Goal: Submit feedback/report problem: Submit feedback/report problem

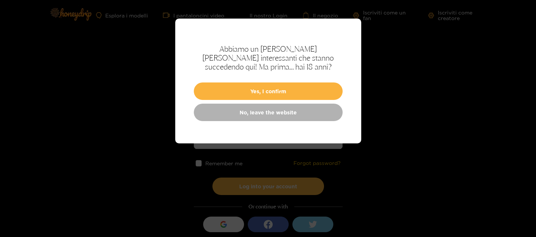
click at [319, 78] on div "Abbiamo un sacco di cose interessanti che stanno succedendo qui! Ma prima... ha…" at bounding box center [268, 81] width 186 height 125
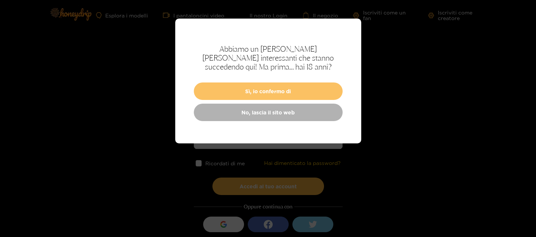
click at [267, 92] on button "Sì, io confermo di" at bounding box center [268, 91] width 149 height 17
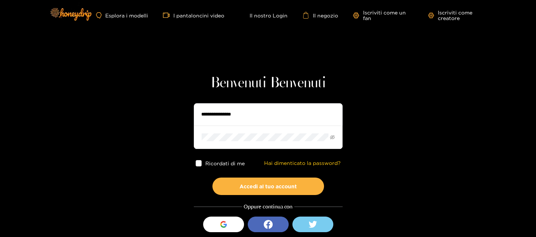
click at [303, 122] on input "text" at bounding box center [268, 114] width 149 height 22
type input "*****"
click at [330, 138] on span at bounding box center [268, 137] width 149 height 23
click at [333, 137] on icon "Occhio-invisibile" at bounding box center [332, 137] width 5 height 5
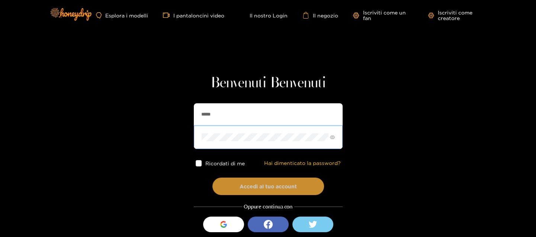
drag, startPoint x: 270, startPoint y: 185, endPoint x: 275, endPoint y: 185, distance: 5.2
click at [271, 185] on button "Accedi al tuo account" at bounding box center [269, 186] width 112 height 17
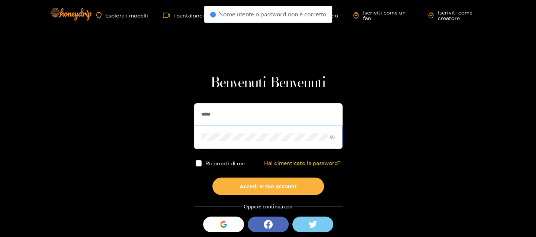
click at [275, 134] on span at bounding box center [268, 137] width 149 height 23
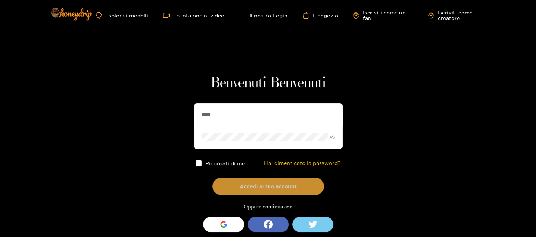
drag, startPoint x: 255, startPoint y: 184, endPoint x: 279, endPoint y: 190, distance: 25.4
click at [255, 184] on button "Accedi al tuo account" at bounding box center [269, 186] width 112 height 17
click at [264, 187] on button "Accedi al tuo account" at bounding box center [269, 186] width 112 height 17
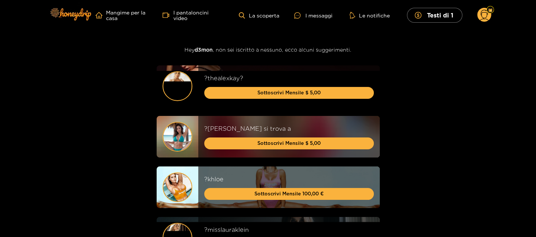
click at [482, 16] on icon at bounding box center [484, 16] width 9 height 13
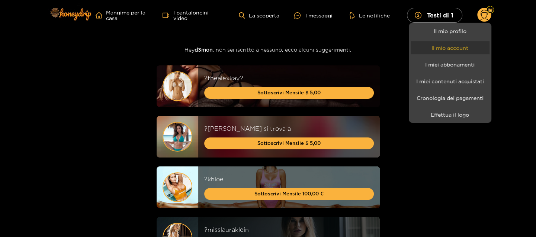
click at [446, 51] on link "Il mio account" at bounding box center [450, 47] width 79 height 13
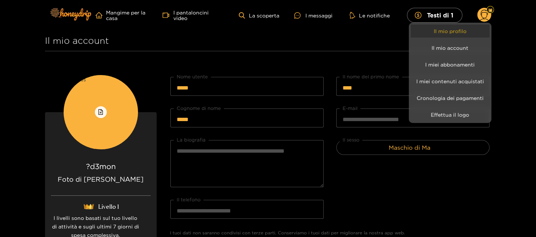
click at [450, 36] on link "Il mio profilo" at bounding box center [450, 31] width 79 height 13
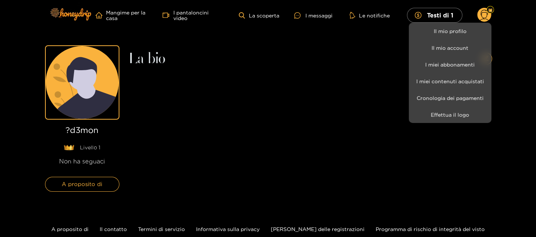
click at [488, 16] on div at bounding box center [268, 118] width 536 height 237
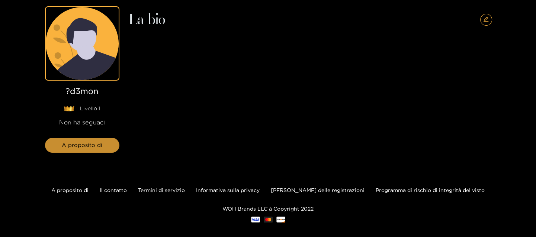
scroll to position [47, 0]
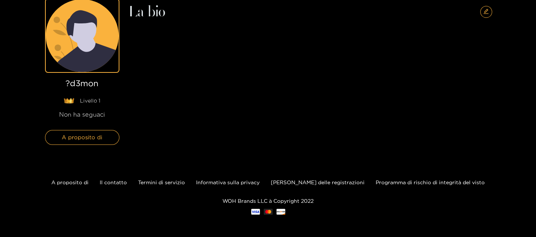
click at [99, 55] on icon at bounding box center [87, 41] width 57 height 62
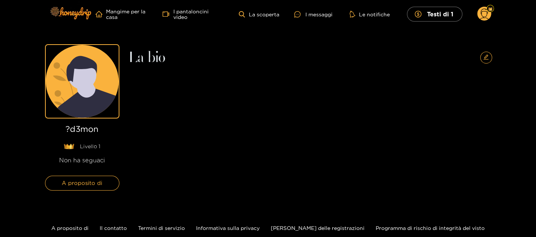
scroll to position [0, 0]
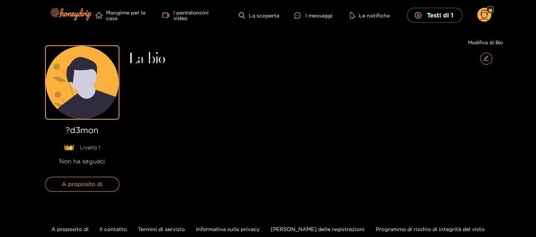
click at [486, 57] on icon "La modifica" at bounding box center [487, 58] width 6 height 6
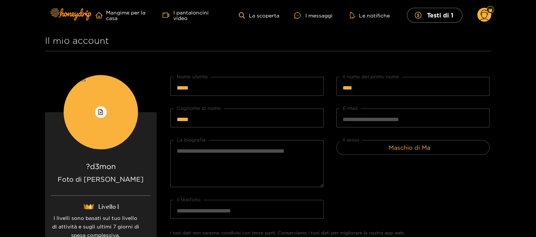
click at [486, 17] on circle at bounding box center [485, 15] width 14 height 14
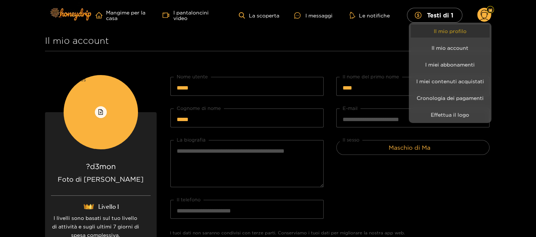
click at [467, 28] on link "Il mio profilo" at bounding box center [450, 31] width 79 height 13
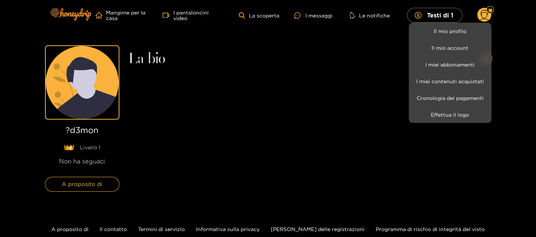
click at [481, 13] on div at bounding box center [268, 118] width 536 height 237
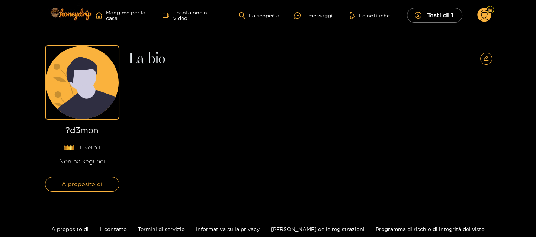
click at [489, 20] on circle at bounding box center [485, 15] width 14 height 14
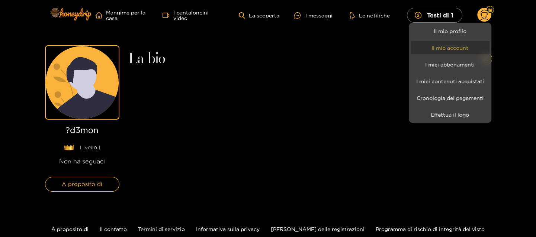
click at [446, 54] on link "Il mio account" at bounding box center [450, 47] width 79 height 13
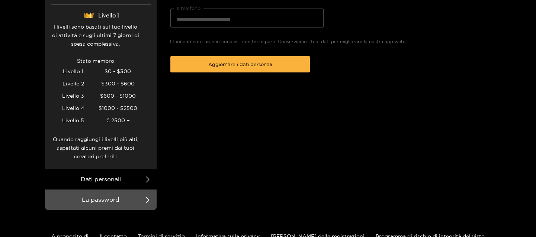
scroll to position [197, 0]
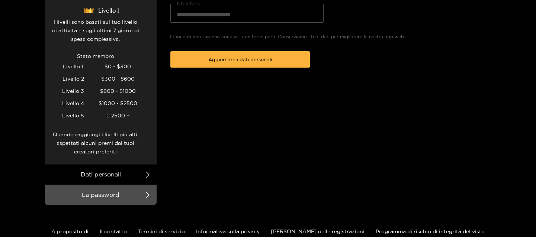
click at [126, 190] on div at bounding box center [268, 118] width 536 height 237
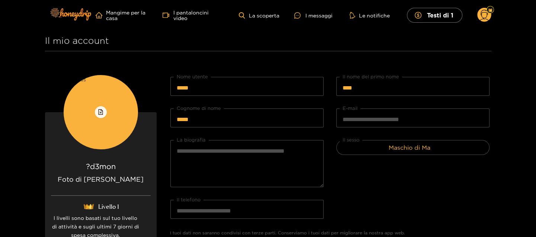
click at [478, 16] on circle at bounding box center [485, 15] width 14 height 14
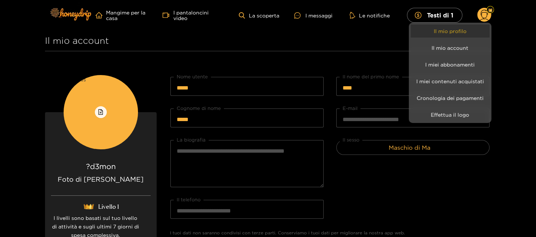
click at [474, 37] on link "Il mio profilo" at bounding box center [450, 31] width 79 height 13
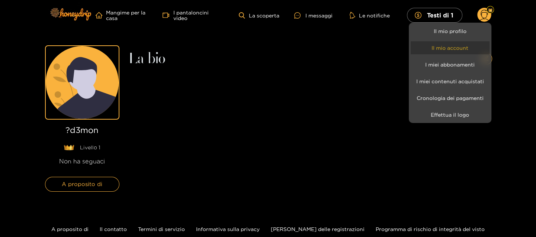
click at [458, 44] on link "Il mio account" at bounding box center [450, 47] width 79 height 13
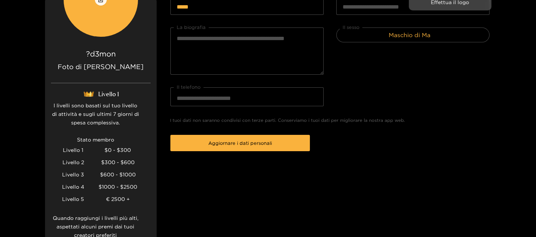
scroll to position [197, 0]
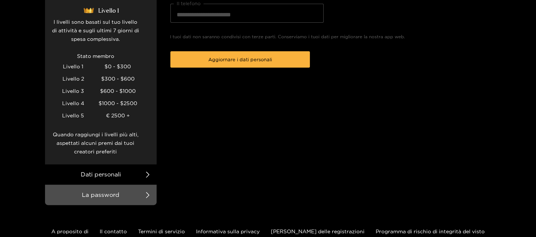
click at [264, 68] on div at bounding box center [268, 118] width 536 height 237
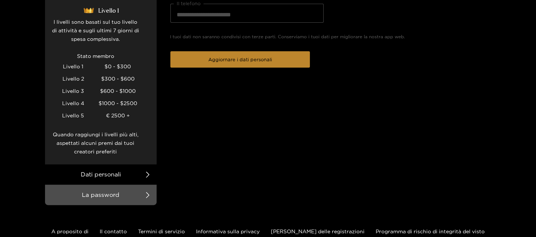
click at [273, 61] on button "Aggiornare i dati personali" at bounding box center [240, 59] width 140 height 16
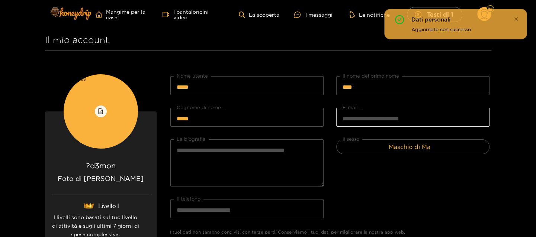
scroll to position [0, 0]
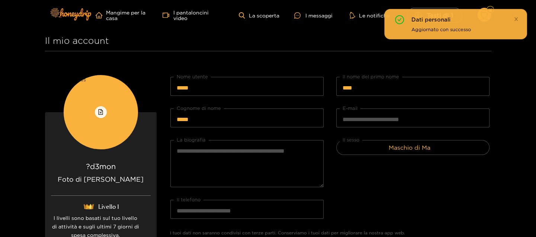
drag, startPoint x: 519, startPoint y: 15, endPoint x: 514, endPoint y: 19, distance: 5.6
click at [519, 16] on div "Dati personali Aggiornato con successo" at bounding box center [455, 24] width 143 height 31
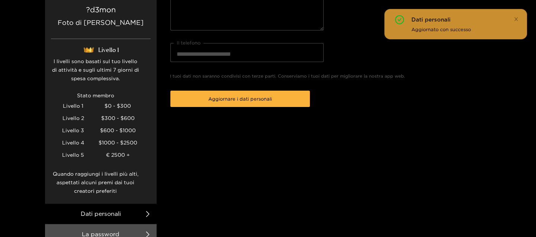
scroll to position [246, 0]
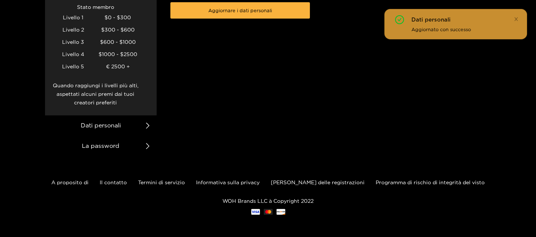
click at [103, 153] on li "La password" at bounding box center [101, 146] width 112 height 20
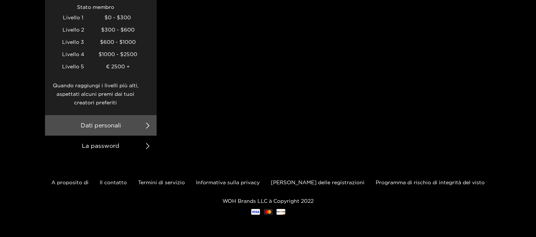
scroll to position [10, 0]
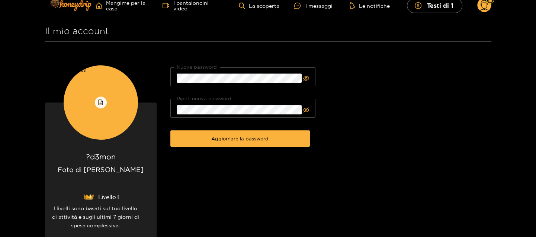
click at [489, 8] on circle at bounding box center [485, 5] width 14 height 14
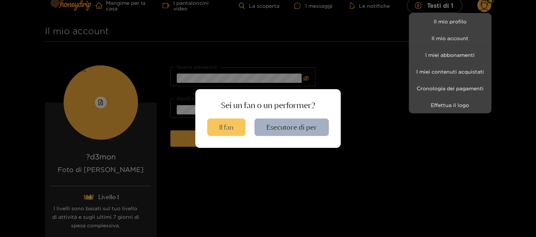
drag, startPoint x: 225, startPoint y: 133, endPoint x: 240, endPoint y: 131, distance: 14.9
click at [226, 132] on div at bounding box center [268, 118] width 536 height 237
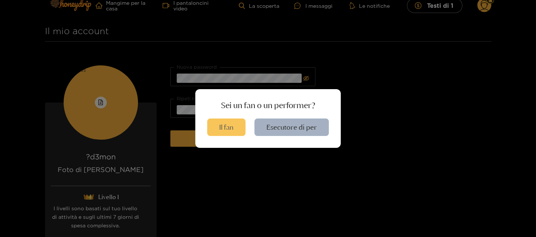
click at [230, 131] on button "Il fan" at bounding box center [226, 127] width 38 height 17
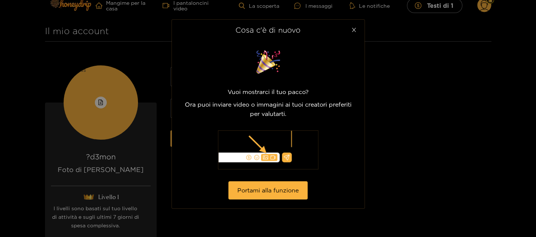
click at [354, 32] on icon "Chiudere la" at bounding box center [354, 30] width 6 height 6
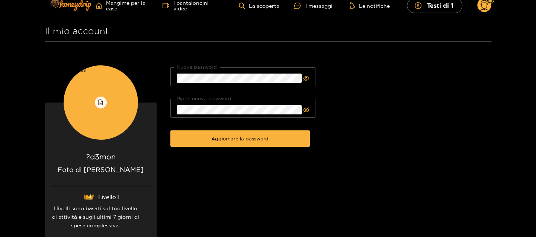
click at [488, 5] on icon at bounding box center [484, 6] width 9 height 13
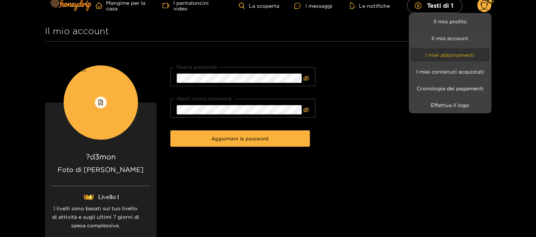
click at [458, 57] on link "I miei abbonamenti" at bounding box center [450, 54] width 79 height 13
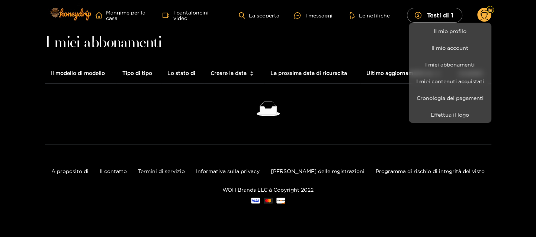
drag, startPoint x: 118, startPoint y: 174, endPoint x: 139, endPoint y: 176, distance: 21.0
click at [118, 174] on div at bounding box center [268, 118] width 536 height 237
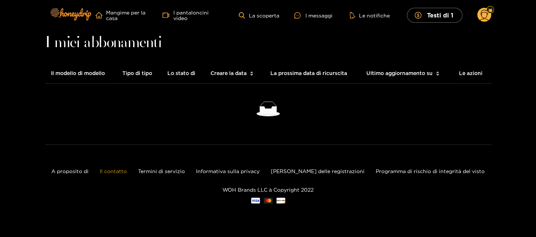
click at [127, 172] on link "Il contatto" at bounding box center [113, 172] width 27 height 6
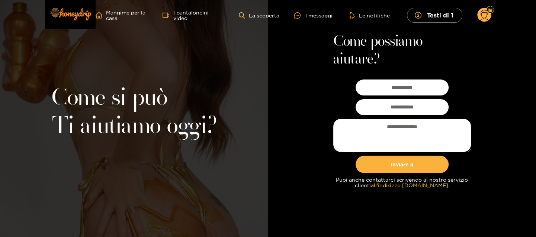
click at [486, 15] on circle at bounding box center [485, 15] width 14 height 14
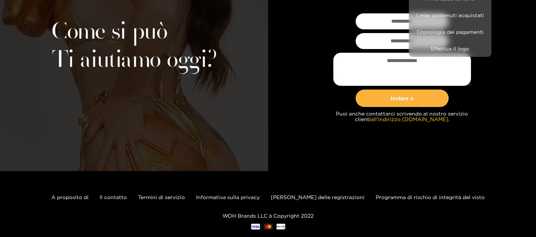
scroll to position [81, 0]
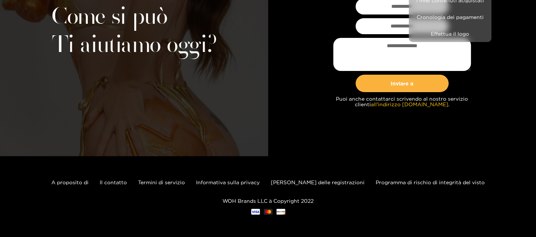
click at [93, 185] on div at bounding box center [268, 118] width 536 height 237
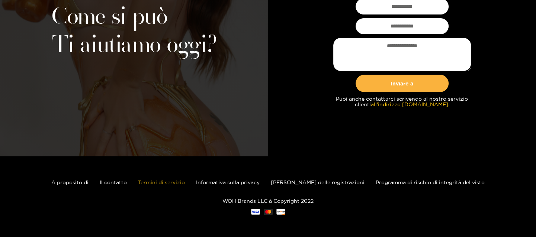
click at [176, 184] on link "Termini di servizio" at bounding box center [161, 183] width 47 height 6
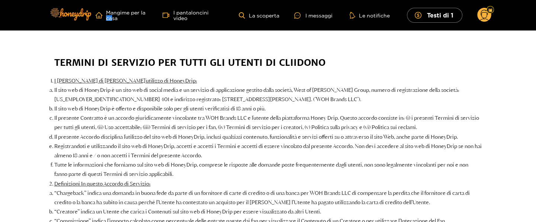
scroll to position [692, 0]
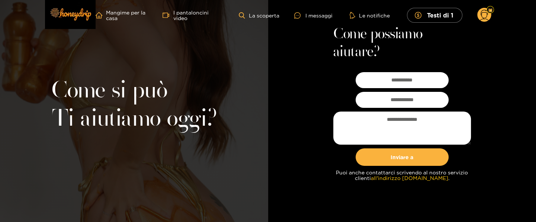
click at [483, 19] on icon at bounding box center [484, 16] width 9 height 13
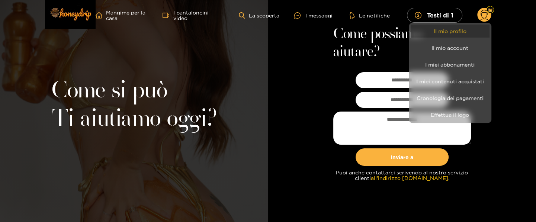
click at [474, 35] on link "Il mio profilo" at bounding box center [450, 31] width 79 height 13
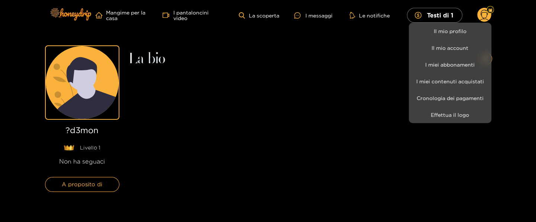
click at [91, 134] on div at bounding box center [268, 111] width 536 height 222
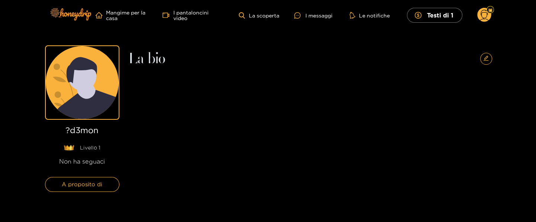
click at [92, 148] on span "Livello 1" at bounding box center [90, 147] width 20 height 7
click at [89, 163] on div "Non ha seguaci" at bounding box center [82, 161] width 74 height 9
click at [88, 184] on span "A proposito di" at bounding box center [82, 184] width 41 height 9
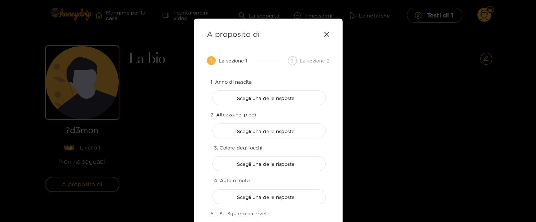
click at [309, 63] on div "La sezione 2" at bounding box center [315, 60] width 30 height 9
click at [329, 32] on icon at bounding box center [326, 34] width 5 height 5
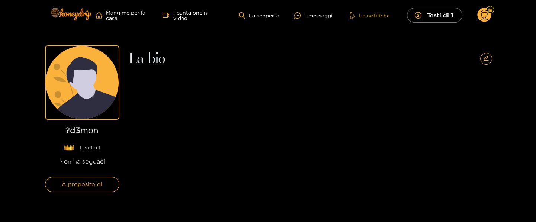
click at [386, 15] on button "Le notifiche" at bounding box center [370, 15] width 45 height 7
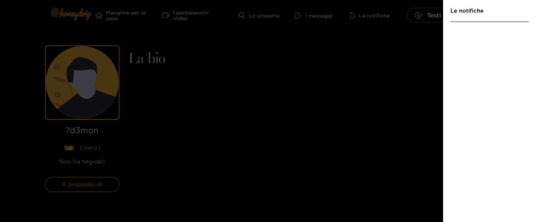
click at [383, 16] on div at bounding box center [268, 111] width 536 height 222
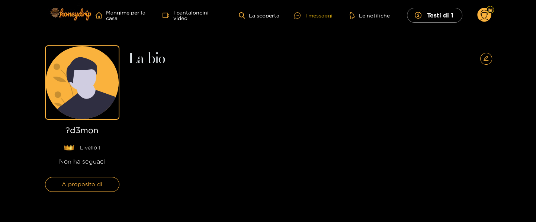
click at [310, 17] on div "I messaggi" at bounding box center [313, 15] width 38 height 9
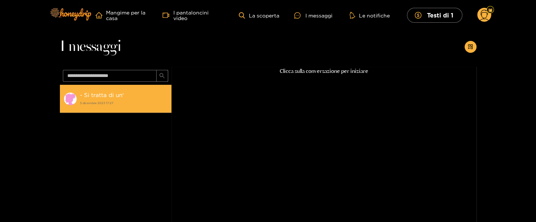
click at [111, 99] on div "- Si tratta di un' 5 dicembre 2023 17:27" at bounding box center [124, 98] width 88 height 17
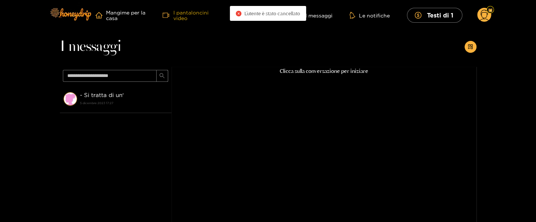
click at [213, 14] on link "I pantaloncini video" at bounding box center [193, 15] width 61 height 11
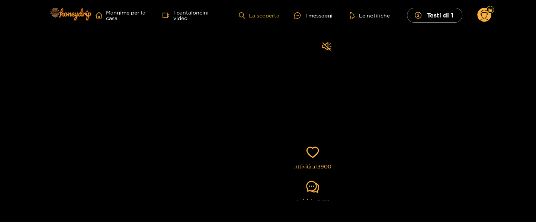
click at [258, 16] on link "La scoperta" at bounding box center [259, 15] width 40 height 6
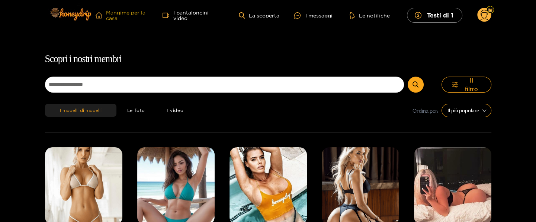
click at [139, 12] on link "Mangime per la casa" at bounding box center [122, 15] width 52 height 11
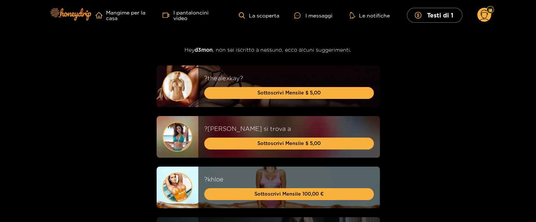
click at [484, 15] on circle at bounding box center [485, 15] width 14 height 14
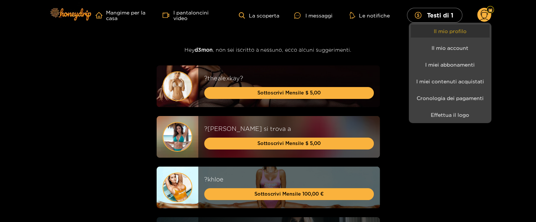
click at [456, 28] on link "Il mio profilo" at bounding box center [450, 31] width 79 height 13
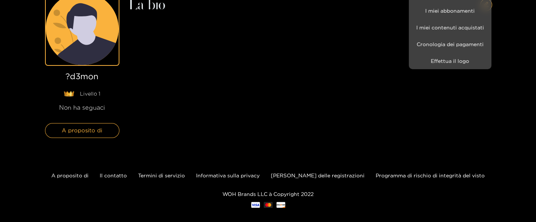
scroll to position [62, 0]
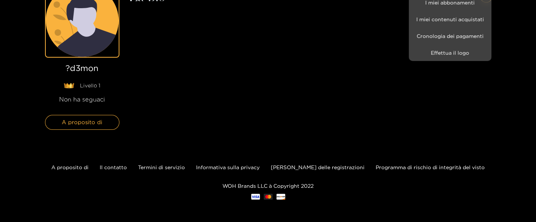
click at [302, 167] on div at bounding box center [268, 111] width 536 height 222
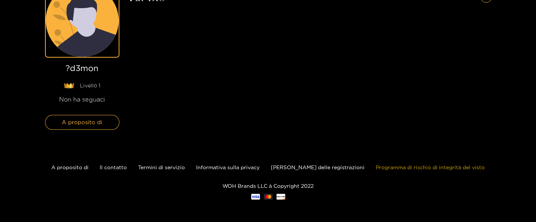
click at [384, 169] on link "Programma di rischio di integrità del visto" at bounding box center [430, 168] width 109 height 6
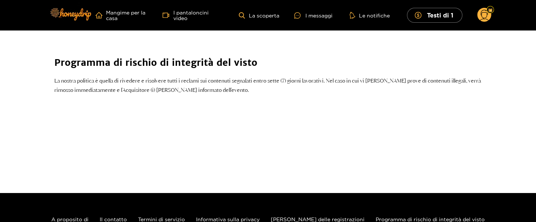
click at [489, 17] on circle at bounding box center [485, 15] width 14 height 14
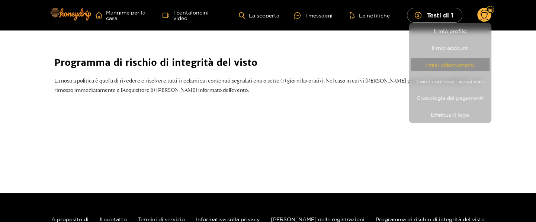
click at [452, 66] on link "I miei abbonamenti" at bounding box center [450, 64] width 79 height 13
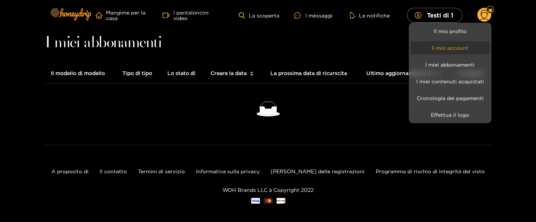
click at [431, 51] on link "Il mio account" at bounding box center [450, 47] width 79 height 13
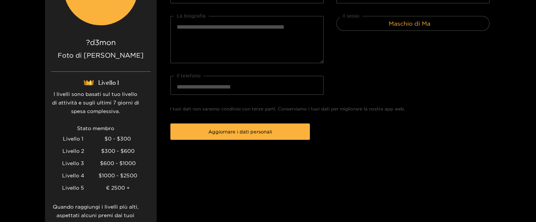
scroll to position [39, 0]
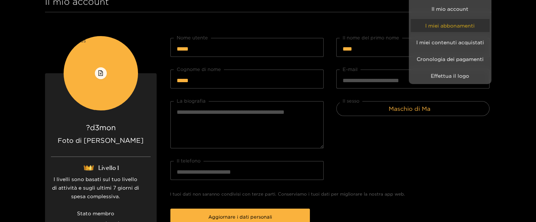
click at [440, 29] on link "I miei abbonamenti" at bounding box center [450, 25] width 79 height 13
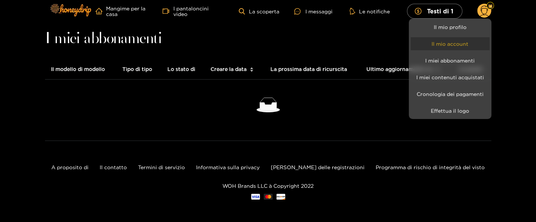
click at [448, 41] on link "Il mio account" at bounding box center [450, 43] width 79 height 13
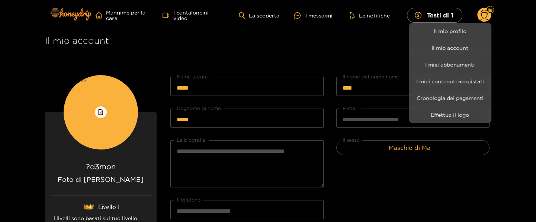
click at [456, 38] on li "Il mio profilo" at bounding box center [450, 31] width 83 height 17
click at [457, 35] on link "Il mio profilo" at bounding box center [450, 31] width 79 height 13
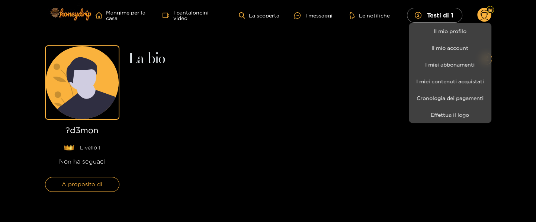
click at [153, 60] on div at bounding box center [268, 111] width 536 height 222
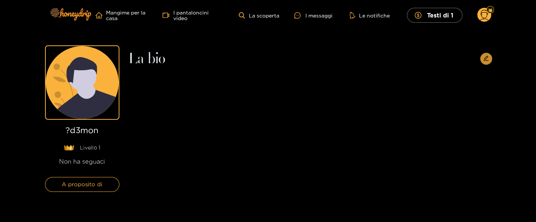
click at [489, 60] on button "button" at bounding box center [487, 59] width 12 height 12
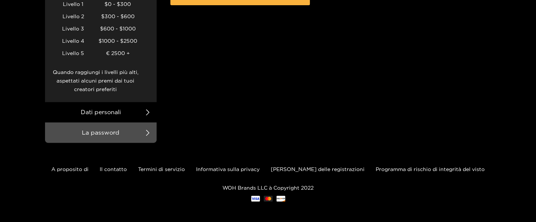
scroll to position [261, 0]
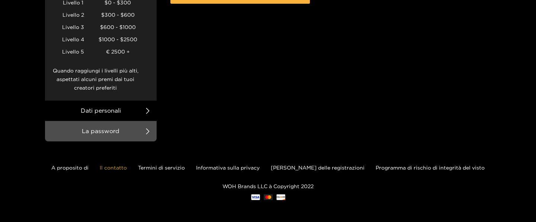
click at [127, 170] on link "Il contatto" at bounding box center [113, 168] width 27 height 6
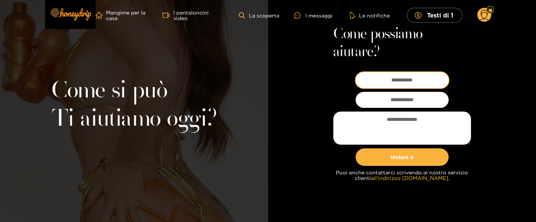
click at [390, 86] on input at bounding box center [402, 80] width 93 height 16
type input "*****"
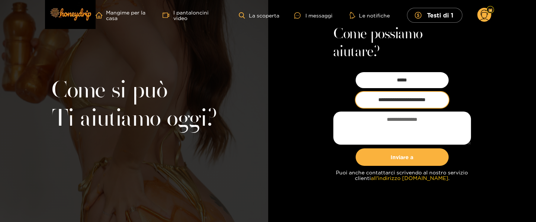
type input "**********"
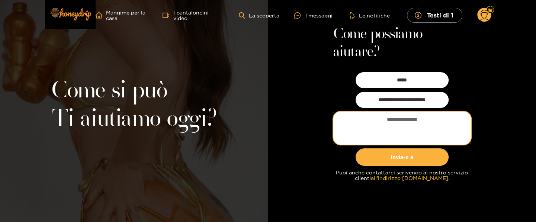
click at [415, 121] on textarea at bounding box center [403, 128] width 138 height 33
drag, startPoint x: 393, startPoint y: 123, endPoint x: 323, endPoint y: 118, distance: 69.7
click at [334, 118] on textarea "**********" at bounding box center [403, 128] width 138 height 33
paste textarea "**********"
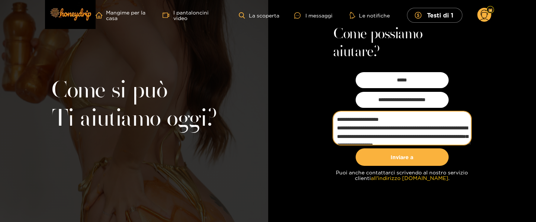
scroll to position [4, 0]
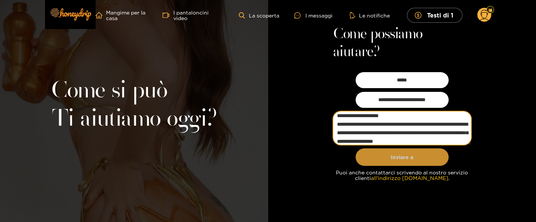
type textarea "**********"
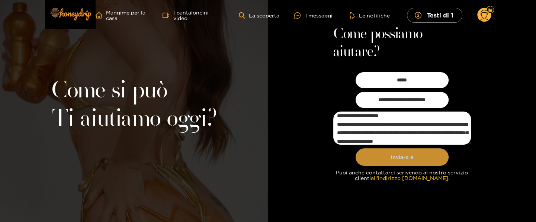
click at [420, 157] on button "Inviare a" at bounding box center [402, 157] width 93 height 17
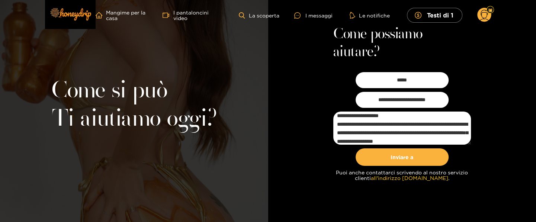
scroll to position [0, 0]
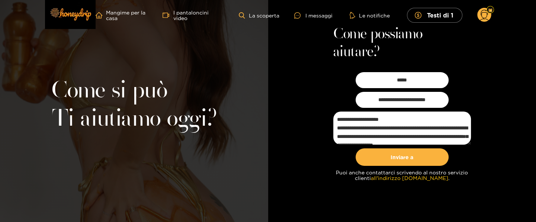
click at [482, 16] on circle at bounding box center [485, 15] width 14 height 14
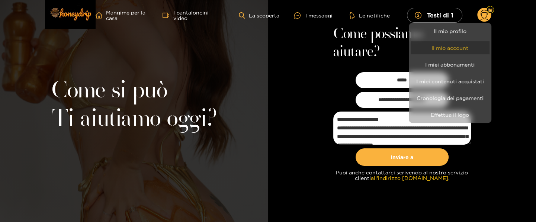
click at [452, 51] on link "Il mio account" at bounding box center [450, 47] width 79 height 13
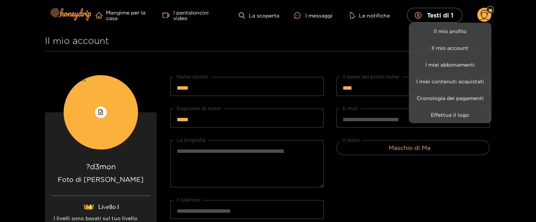
click at [91, 112] on div at bounding box center [268, 111] width 536 height 222
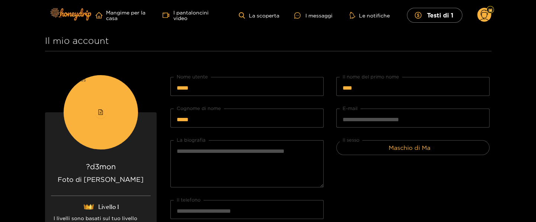
click at [102, 117] on button "button" at bounding box center [101, 112] width 12 height 12
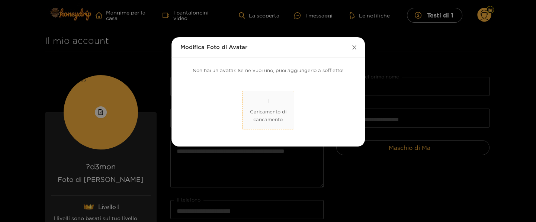
click at [355, 48] on icon "Chiudere la" at bounding box center [355, 48] width 6 height 6
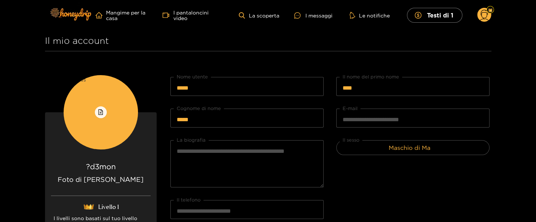
click at [492, 16] on header "Mangime per la casa I pantaloncini video La scoperta I messaggi Le notifiche Te…" at bounding box center [268, 15] width 536 height 31
click at [487, 16] on icon at bounding box center [484, 16] width 9 height 13
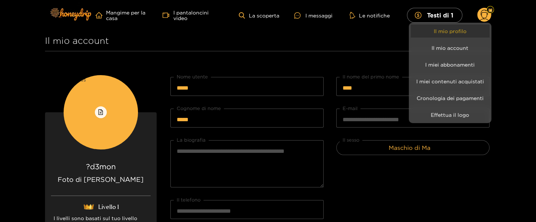
click at [481, 28] on link "Il mio profilo" at bounding box center [450, 31] width 79 height 13
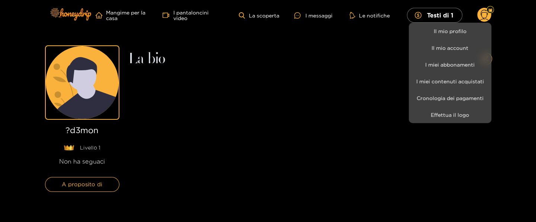
click at [88, 185] on div at bounding box center [268, 111] width 536 height 222
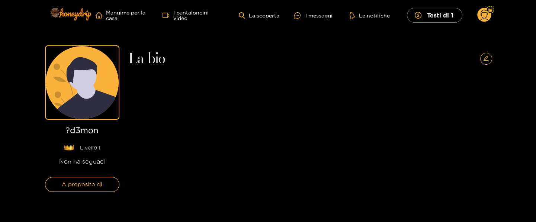
scroll to position [62, 0]
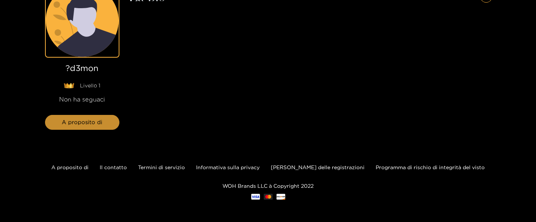
click at [96, 119] on span "A proposito di" at bounding box center [82, 122] width 41 height 9
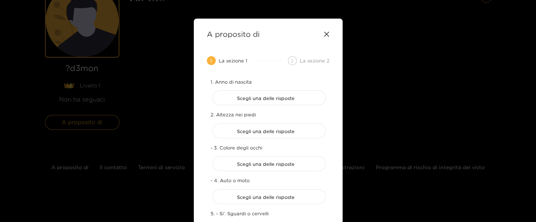
click at [329, 33] on icon at bounding box center [327, 34] width 6 height 6
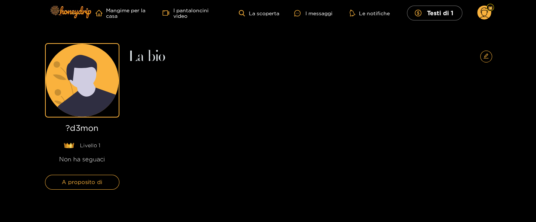
scroll to position [0, 0]
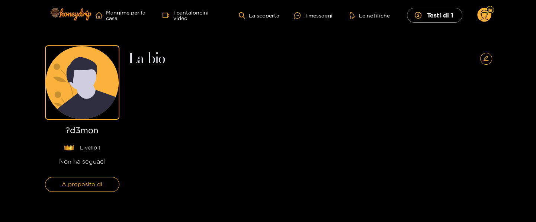
click at [485, 22] on icon at bounding box center [485, 15] width 14 height 15
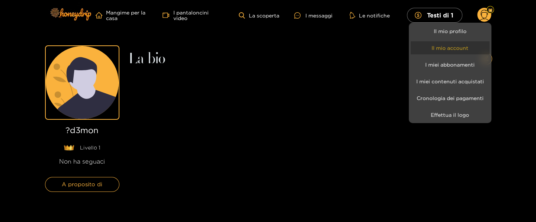
click at [474, 47] on link "Il mio account" at bounding box center [450, 47] width 79 height 13
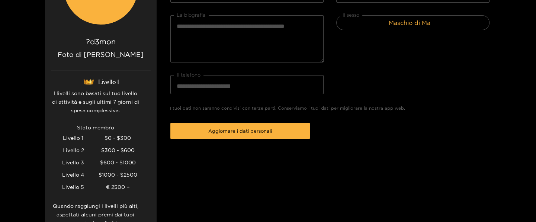
scroll to position [197, 0]
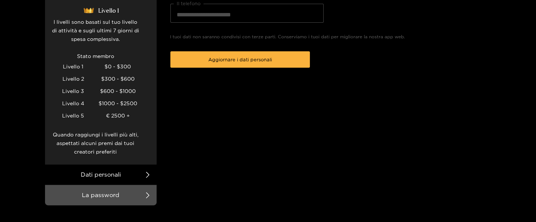
click at [144, 195] on div at bounding box center [268, 111] width 536 height 222
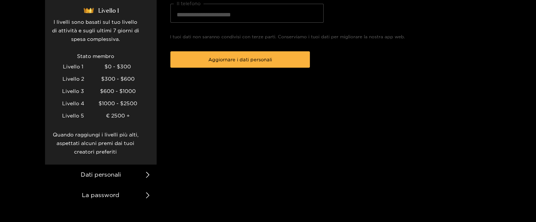
click at [149, 196] on icon at bounding box center [148, 195] width 6 height 6
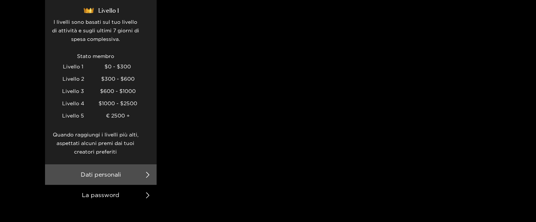
scroll to position [0, 0]
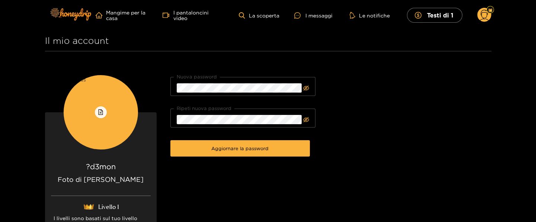
click at [485, 20] on circle at bounding box center [485, 15] width 14 height 14
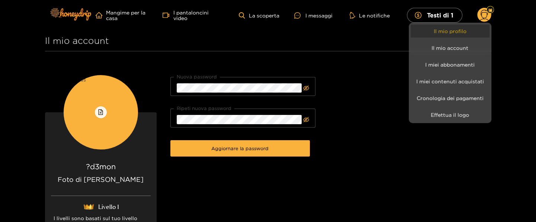
click at [463, 32] on link "Il mio profilo" at bounding box center [450, 31] width 79 height 13
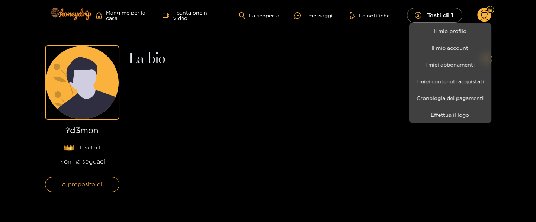
click at [87, 163] on div at bounding box center [268, 111] width 536 height 222
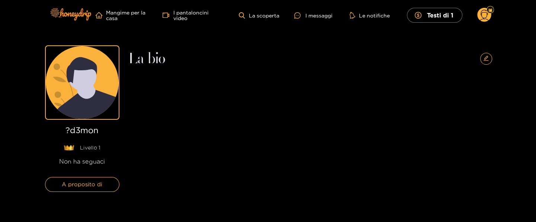
click at [87, 148] on span "Livello 1" at bounding box center [90, 147] width 20 height 7
click at [77, 135] on h1 "?d3mon" at bounding box center [82, 132] width 74 height 12
click at [77, 132] on h1 "?d3mon" at bounding box center [82, 132] width 74 height 12
click at [86, 117] on icon at bounding box center [87, 88] width 57 height 62
drag, startPoint x: 68, startPoint y: 148, endPoint x: 65, endPoint y: 164, distance: 16.6
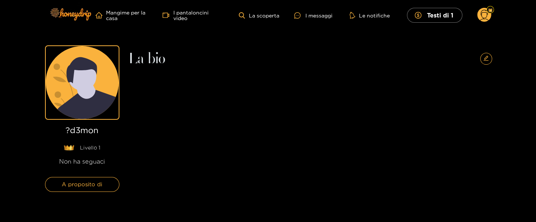
click at [68, 148] on img at bounding box center [69, 148] width 11 height 6
click at [68, 150] on img at bounding box center [69, 148] width 11 height 6
click at [62, 163] on div "Non ha seguaci" at bounding box center [82, 161] width 74 height 9
click at [485, 14] on circle at bounding box center [485, 15] width 14 height 14
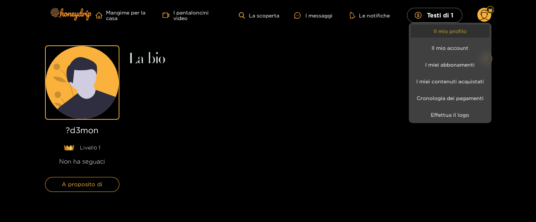
click at [454, 35] on link "Il mio profilo" at bounding box center [450, 31] width 79 height 13
click at [310, 15] on div at bounding box center [268, 111] width 536 height 222
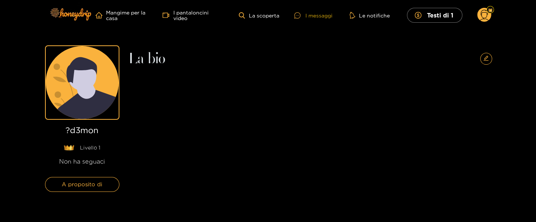
click at [321, 15] on div "I messaggi" at bounding box center [313, 15] width 38 height 9
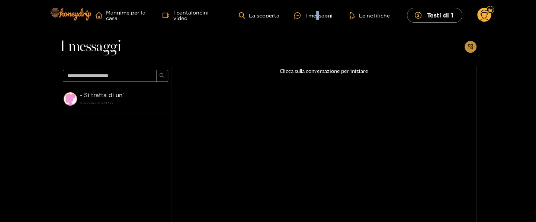
click at [470, 47] on icon "Appiomate-add" at bounding box center [471, 47] width 6 height 6
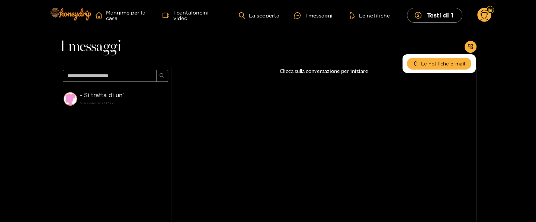
click at [354, 72] on p "Clicca sulla conversazione per iniziare" at bounding box center [324, 71] width 305 height 9
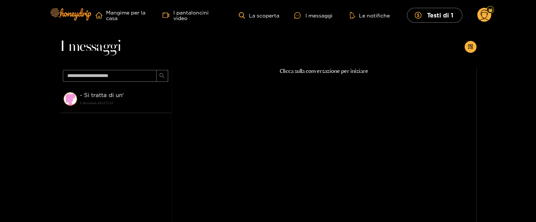
click at [488, 17] on circle at bounding box center [485, 15] width 14 height 14
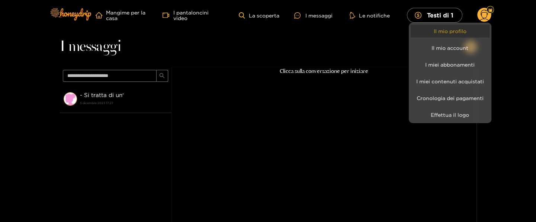
click at [470, 32] on link "Il mio profilo" at bounding box center [450, 31] width 79 height 13
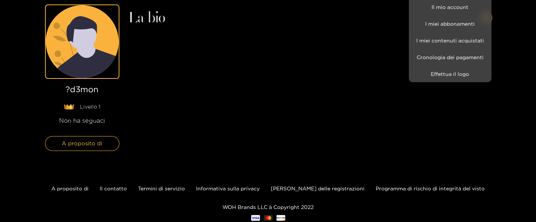
scroll to position [62, 0]
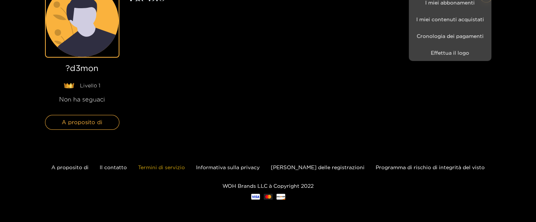
drag, startPoint x: 186, startPoint y: 168, endPoint x: 191, endPoint y: 168, distance: 4.9
click at [188, 168] on div at bounding box center [268, 111] width 536 height 222
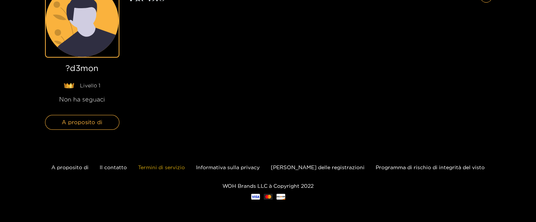
click at [185, 168] on link "Termini di servizio" at bounding box center [161, 168] width 47 height 6
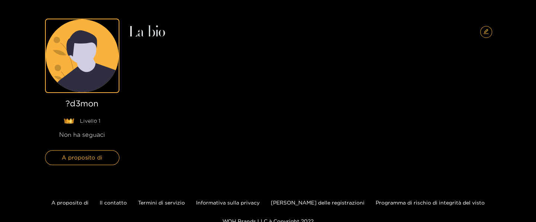
scroll to position [62, 0]
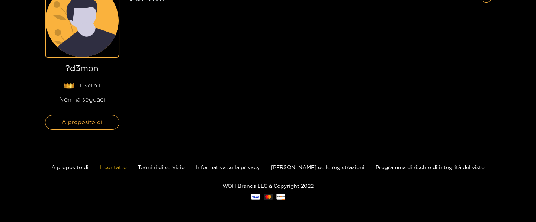
click at [127, 170] on link "Il contatto" at bounding box center [113, 168] width 27 height 6
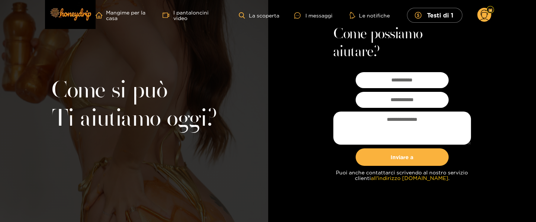
scroll to position [81, 0]
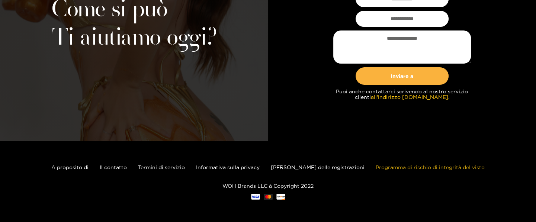
click at [376, 167] on link "Programma di rischio di integrità del visto" at bounding box center [430, 168] width 109 height 6
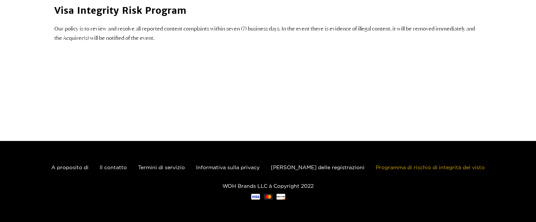
scroll to position [52, 0]
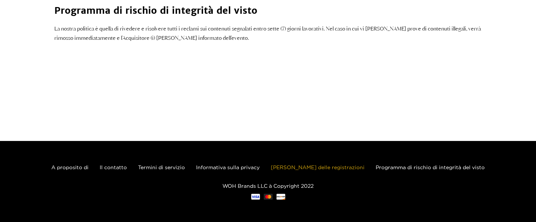
click at [333, 167] on link "Custode delle registrazioni" at bounding box center [318, 168] width 94 height 6
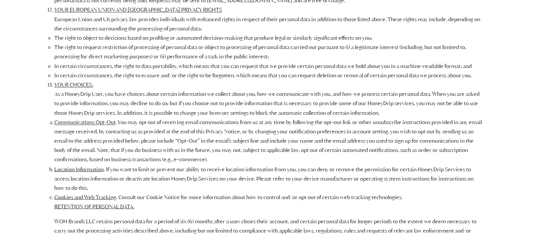
scroll to position [1297, 0]
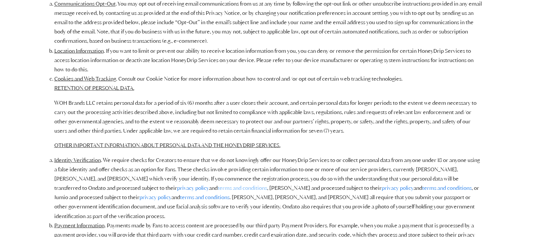
click at [218, 191] on link "terms and conditions" at bounding box center [243, 188] width 50 height 7
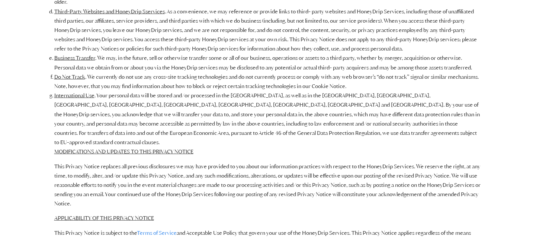
scroll to position [1611, 0]
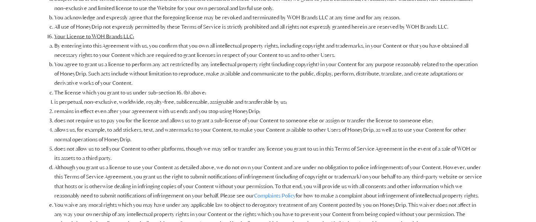
scroll to position [1399, 0]
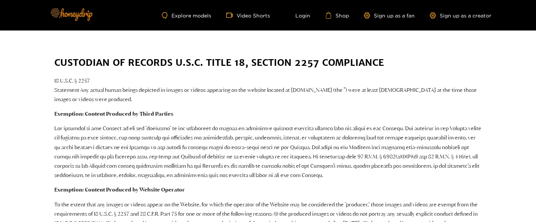
click at [87, 19] on img at bounding box center [71, 14] width 52 height 31
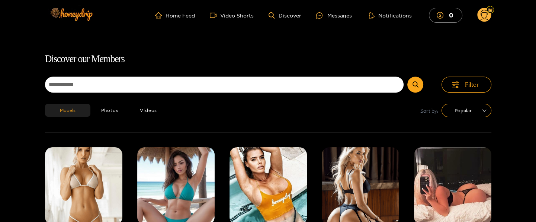
click at [485, 18] on icon at bounding box center [484, 16] width 9 height 13
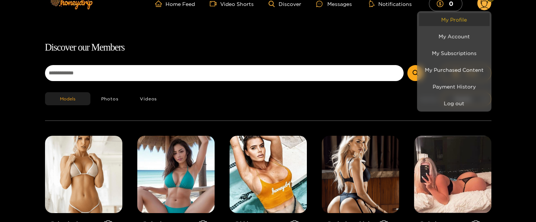
scroll to position [8, 0]
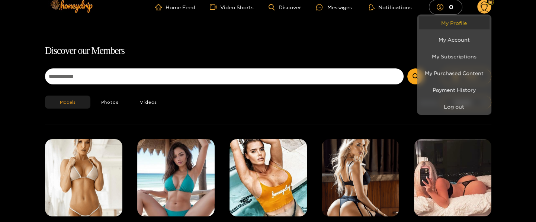
click at [464, 29] on link "My Profile" at bounding box center [454, 22] width 71 height 13
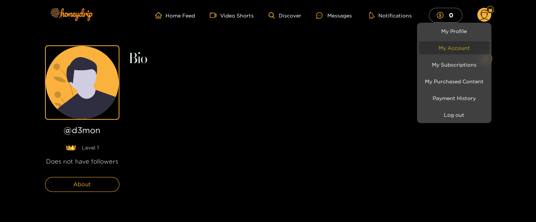
drag, startPoint x: 469, startPoint y: 45, endPoint x: 477, endPoint y: 48, distance: 8.8
click at [470, 45] on link "My Account" at bounding box center [454, 47] width 71 height 13
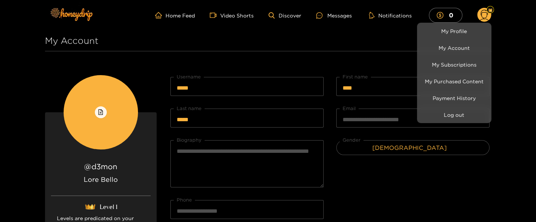
click at [428, 168] on div at bounding box center [268, 111] width 536 height 222
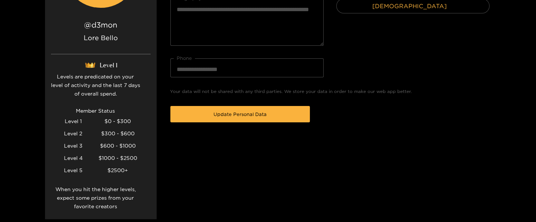
scroll to position [157, 0]
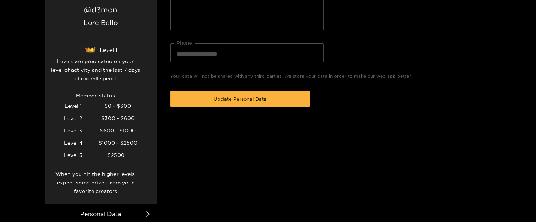
click at [291, 110] on div "Your data will not be shared with any third parties. We store your data in orde…" at bounding box center [330, 95] width 323 height 45
click at [291, 107] on div "Update Personal Data" at bounding box center [330, 99] width 323 height 20
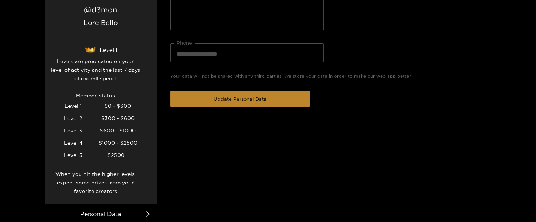
click at [304, 102] on button "Update Personal Data" at bounding box center [240, 99] width 140 height 16
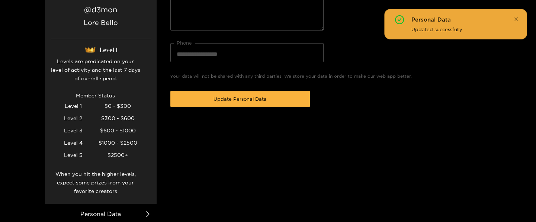
click at [445, 19] on div "Personal Data" at bounding box center [465, 19] width 106 height 9
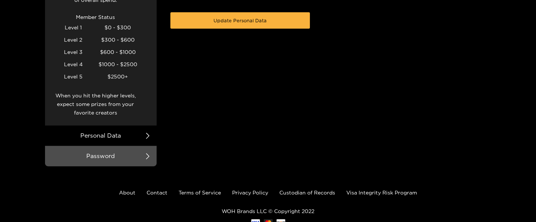
scroll to position [0, 0]
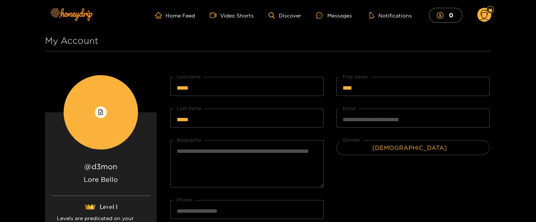
click at [484, 17] on circle at bounding box center [485, 15] width 14 height 14
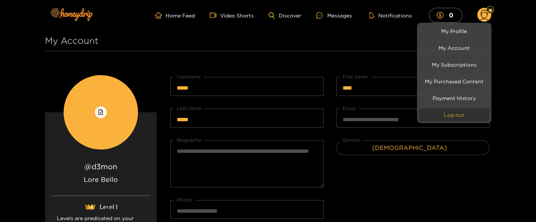
drag, startPoint x: 465, startPoint y: 112, endPoint x: 475, endPoint y: 111, distance: 10.5
click at [466, 113] on button "Log out" at bounding box center [454, 114] width 71 height 13
